Goal: Task Accomplishment & Management: Complete application form

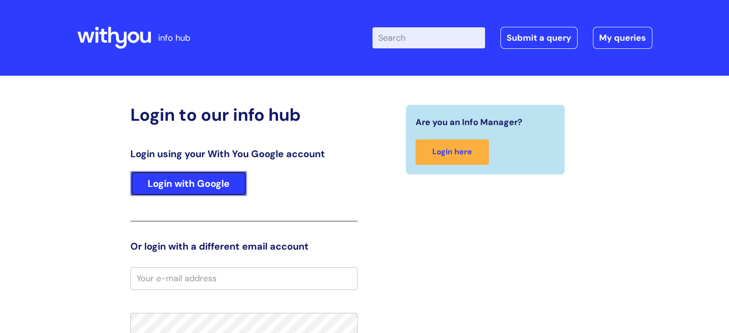
click at [210, 180] on link "Login with Google" at bounding box center [188, 183] width 116 height 25
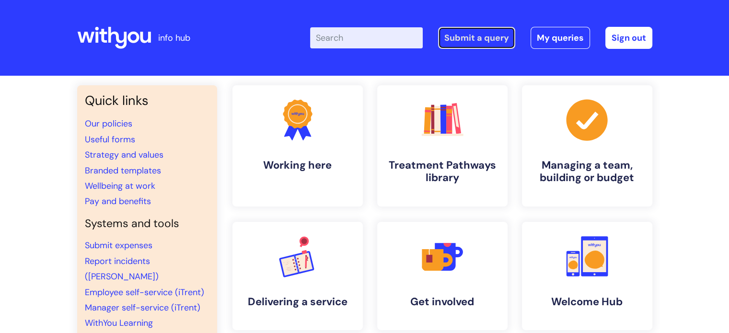
click at [479, 33] on link "Submit a query" at bounding box center [476, 38] width 77 height 22
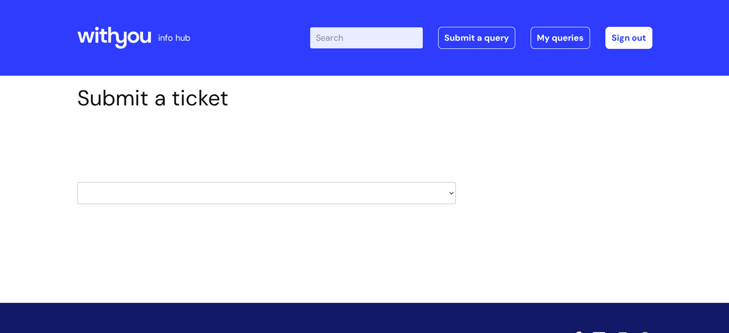
click at [453, 193] on select "HR / People IT and Support Clinical Drug Alerts Finance Accounts Data Support T…" at bounding box center [266, 193] width 378 height 22
select select "surrey_nhs_talking_therapies"
click at [77, 182] on select "HR / People IT and Support Clinical Drug Alerts Finance Accounts Data Support T…" at bounding box center [266, 193] width 378 height 22
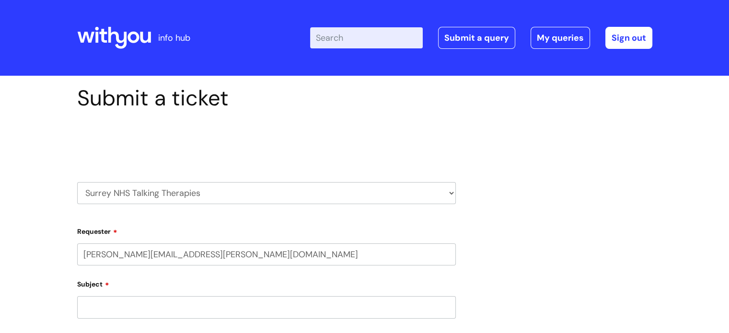
select select "80004286524"
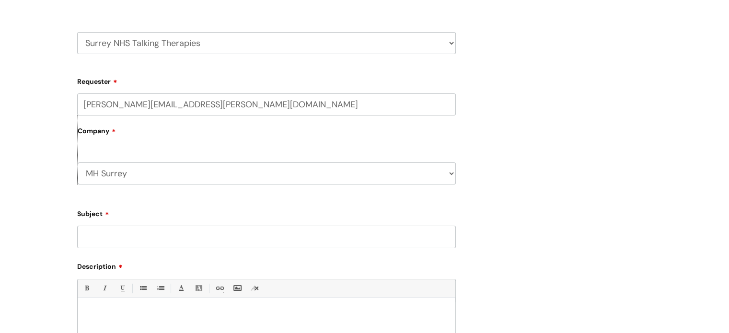
scroll to position [240, 0]
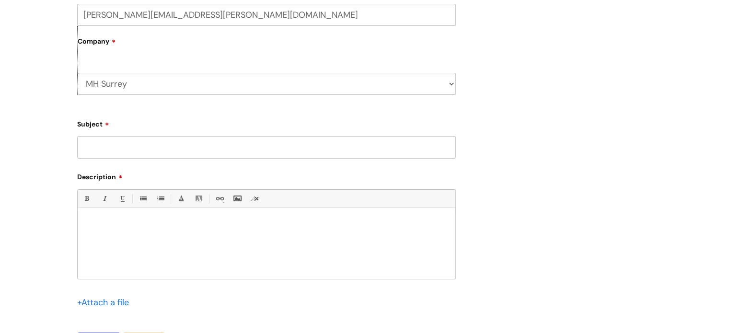
click at [135, 144] on input "Subject" at bounding box center [266, 147] width 378 height 22
paste input "BE019725"
type input "BE019725"
click at [146, 231] on div at bounding box center [267, 246] width 378 height 66
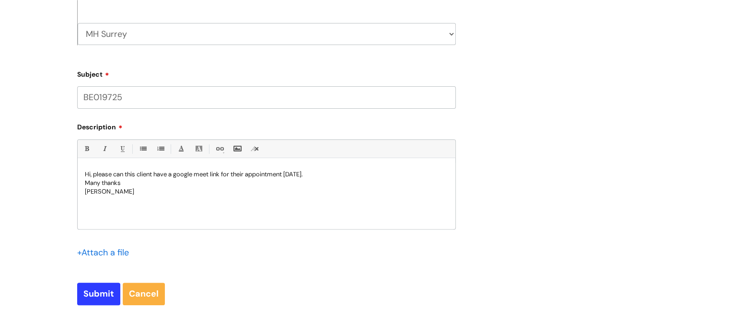
scroll to position [383, 0]
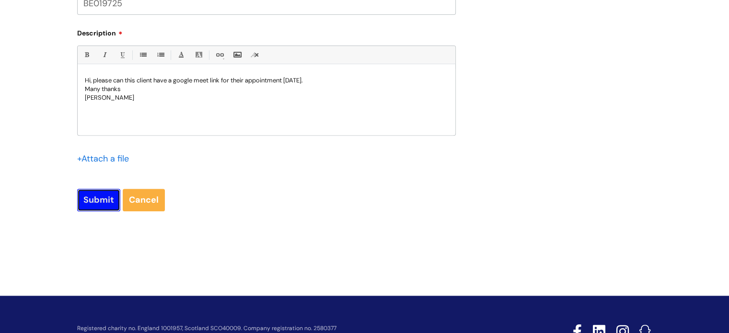
click at [88, 198] on input "Submit" at bounding box center [98, 200] width 43 height 22
type input "Please Wait..."
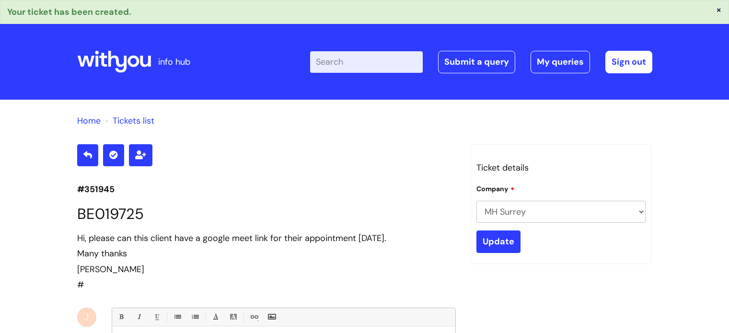
scroll to position [176, 0]
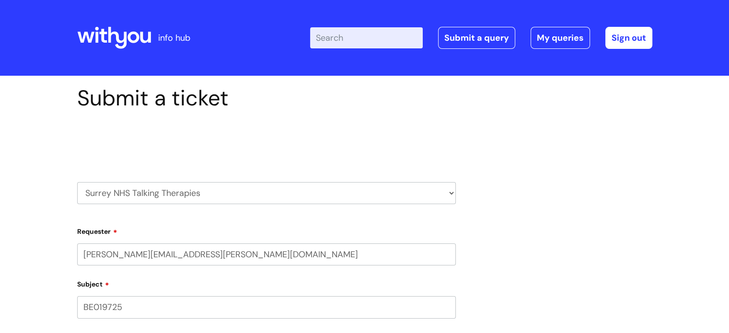
select select "80004286524"
